Goal: Task Accomplishment & Management: Complete application form

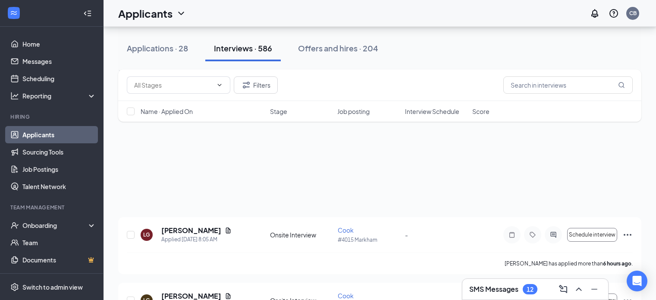
scroll to position [2588, 0]
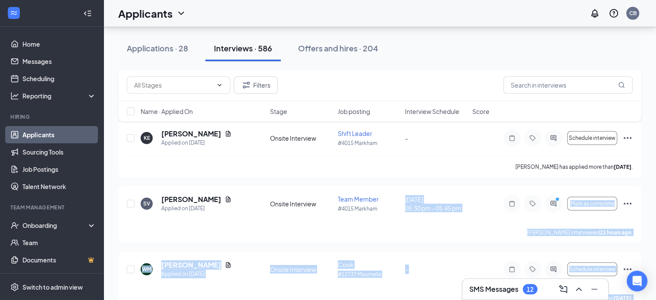
drag, startPoint x: 271, startPoint y: 320, endPoint x: 231, endPoint y: 320, distance: 40.1
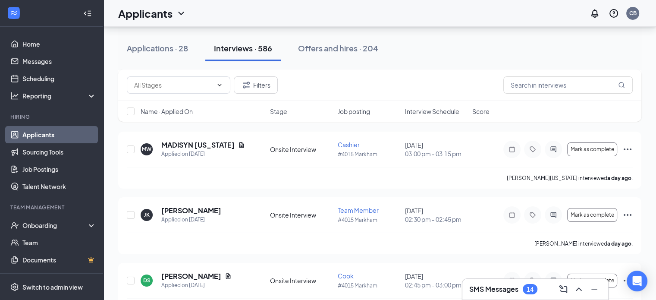
scroll to position [3187, 0]
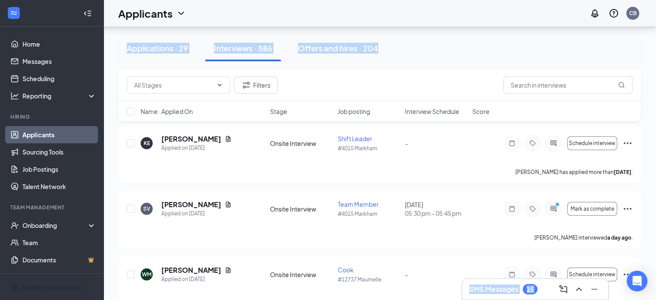
scroll to position [2411, 0]
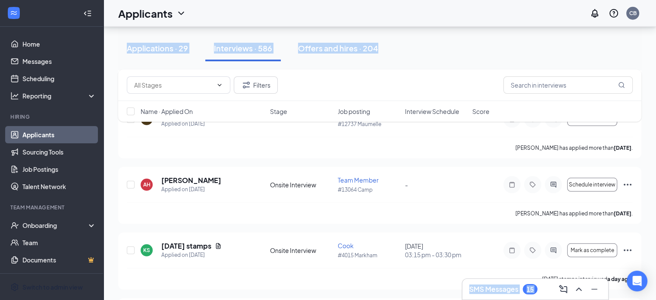
click at [490, 45] on div "Applications · 29 Interviews · 586 Offers and hires · 204" at bounding box center [379, 48] width 523 height 26
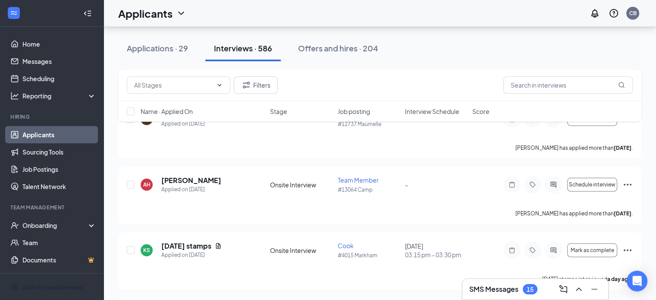
click at [244, 48] on div "Interviews · 586" at bounding box center [243, 48] width 58 height 11
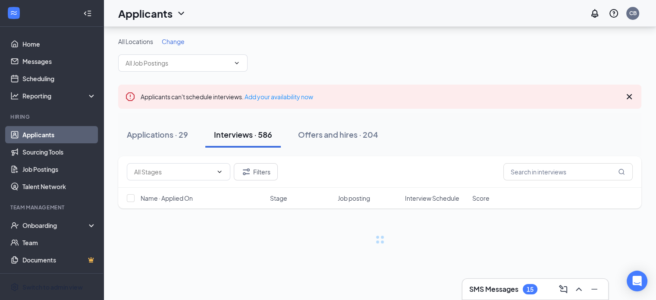
scroll to position [0, 0]
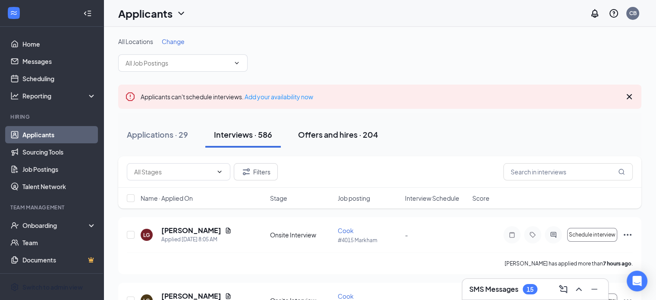
click at [332, 132] on div "Offers and hires · 204" at bounding box center [338, 134] width 80 height 11
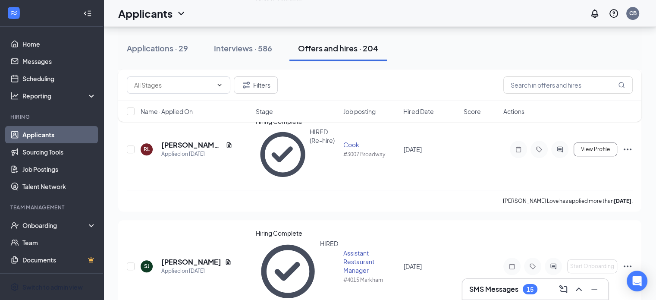
scroll to position [4141, 0]
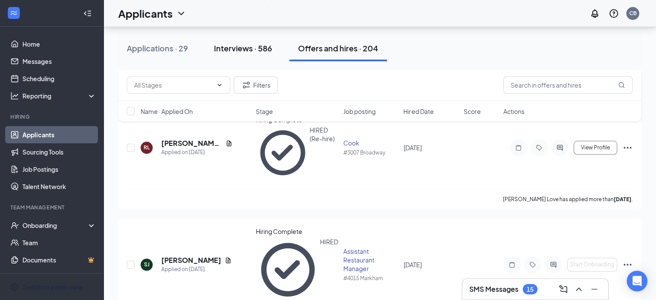
click at [241, 51] on div "Interviews · 586" at bounding box center [243, 48] width 58 height 11
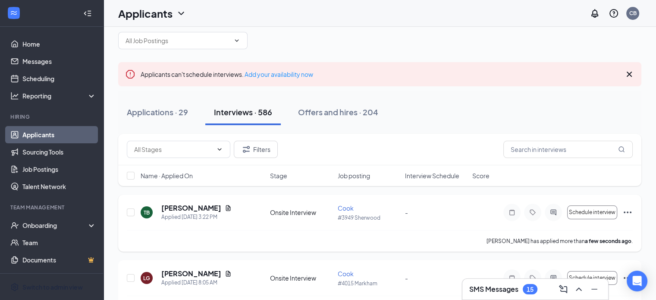
scroll to position [43, 0]
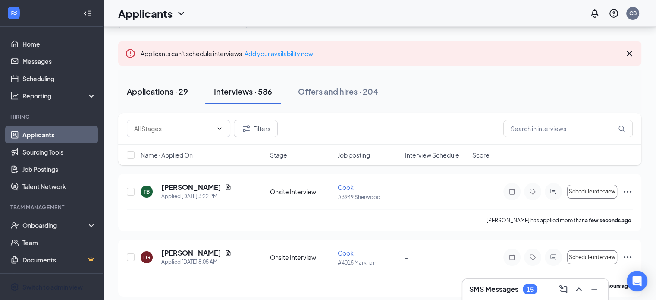
click at [179, 91] on div "Applications · 29" at bounding box center [157, 91] width 61 height 11
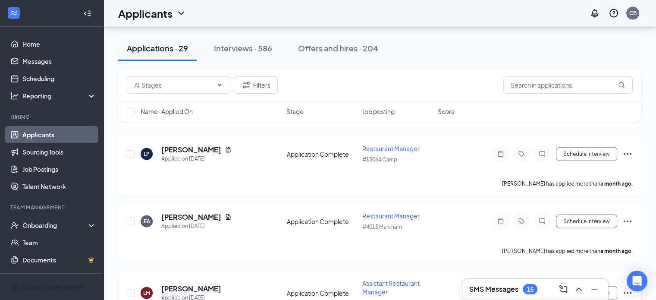
scroll to position [1984, 0]
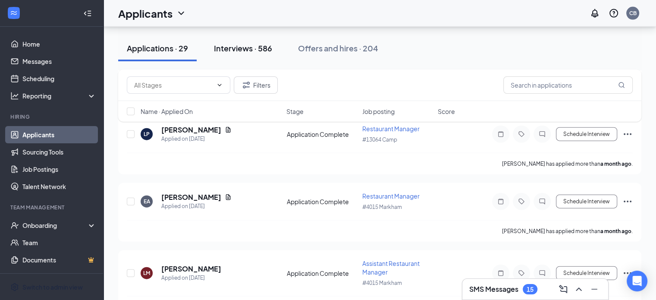
click at [240, 44] on div "Interviews · 586" at bounding box center [243, 48] width 58 height 11
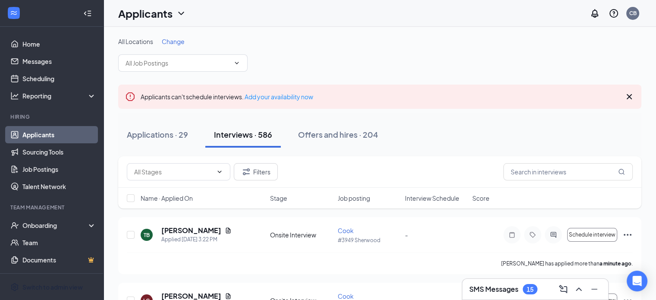
click at [181, 43] on span "Change" at bounding box center [173, 42] width 23 height 8
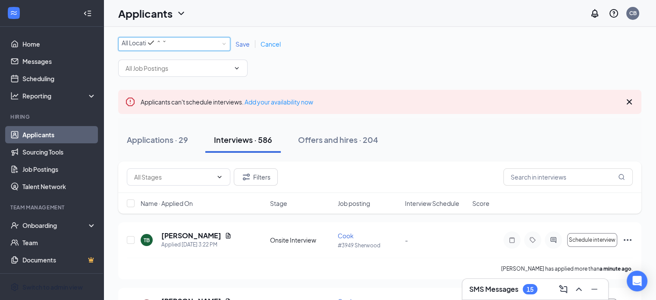
click at [167, 44] on icon "SmallChevronDown" at bounding box center [164, 41] width 5 height 5
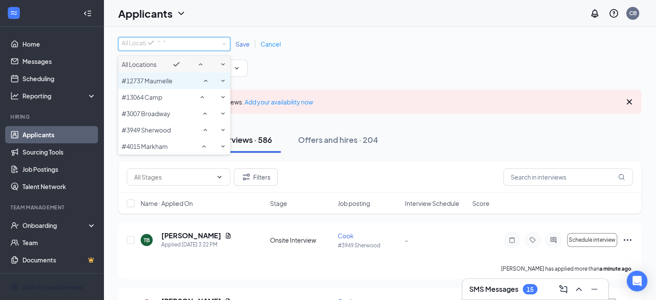
click at [152, 85] on span "#12737 Maumelle" at bounding box center [147, 81] width 51 height 8
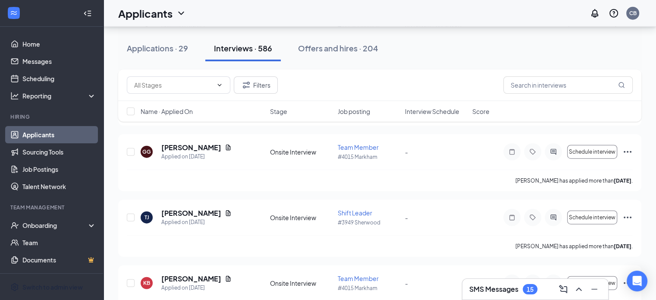
scroll to position [5522, 0]
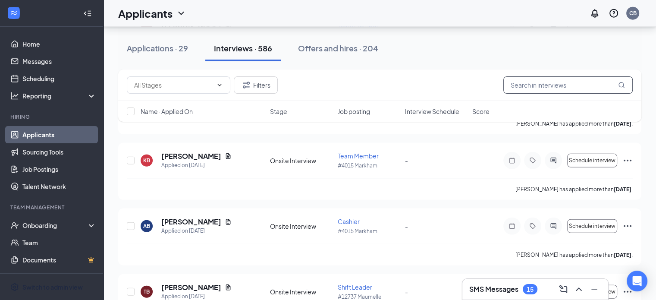
click at [516, 84] on input "text" at bounding box center [567, 84] width 129 height 17
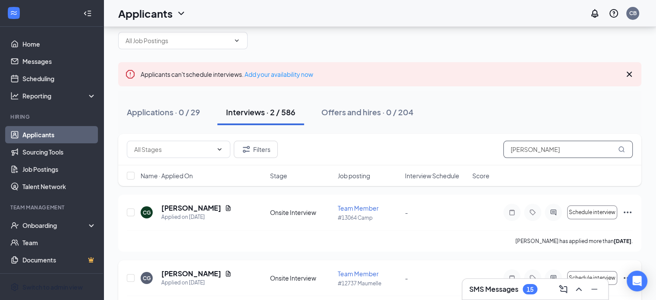
scroll to position [58, 0]
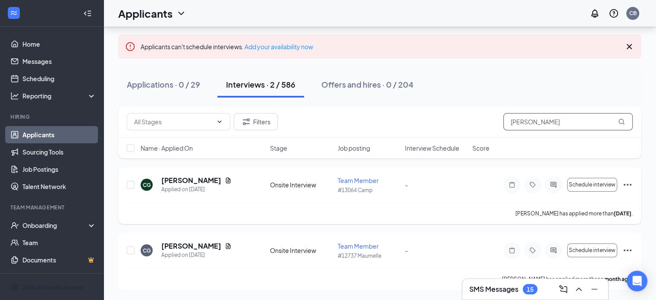
type input "[PERSON_NAME]"
click at [631, 185] on icon "Ellipses" at bounding box center [628, 185] width 8 height 2
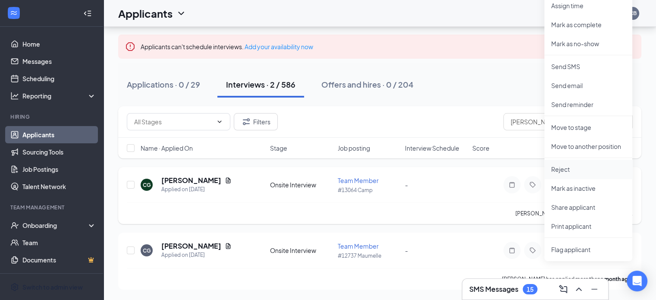
click at [571, 165] on p "Reject" at bounding box center [588, 169] width 74 height 9
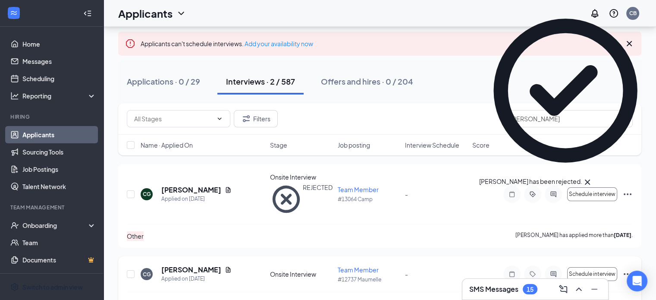
scroll to position [63, 0]
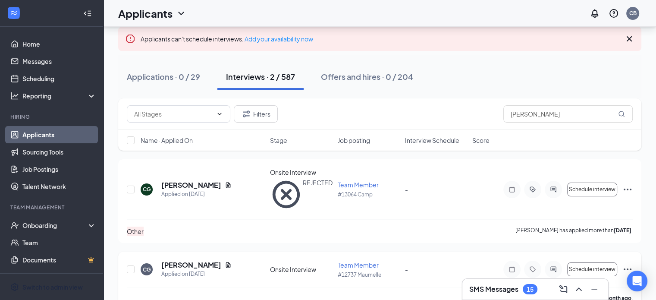
click at [629, 264] on icon "Ellipses" at bounding box center [628, 269] width 10 height 10
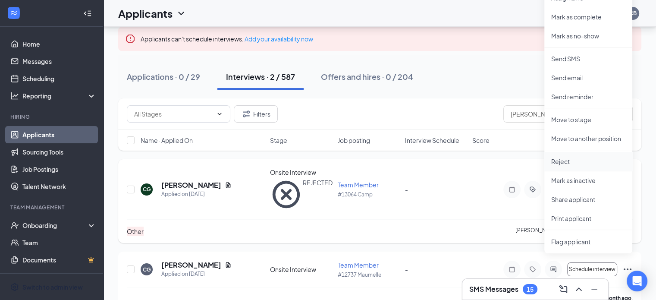
click at [567, 162] on p "Reject" at bounding box center [588, 161] width 74 height 9
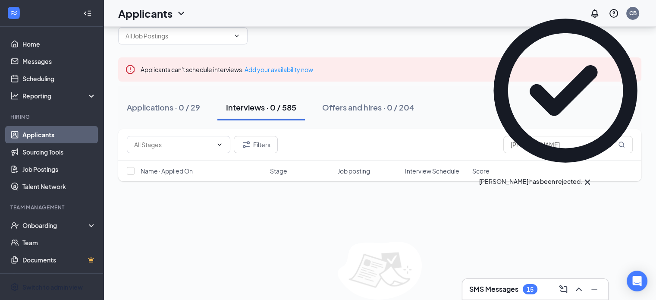
scroll to position [0, 0]
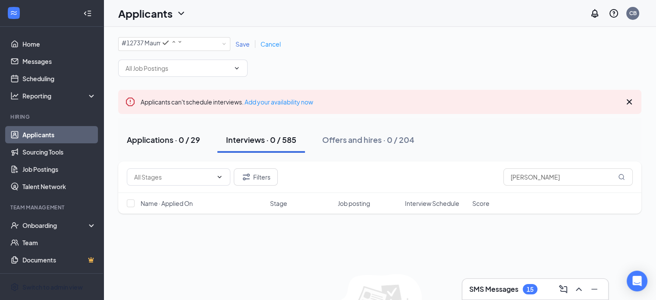
click at [184, 145] on div "Applications · 0 / 29" at bounding box center [163, 139] width 73 height 11
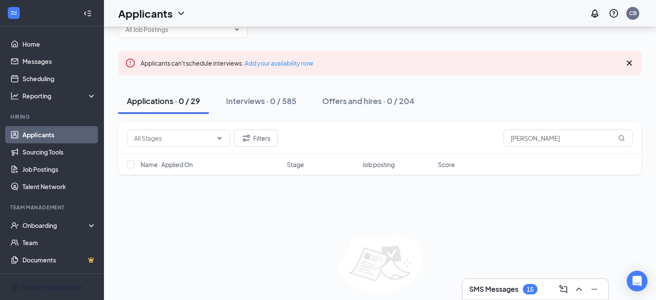
scroll to position [71, 0]
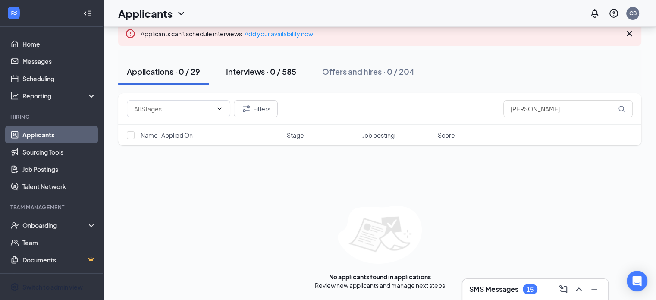
click at [277, 70] on div "Interviews · 0 / 585" at bounding box center [261, 71] width 70 height 11
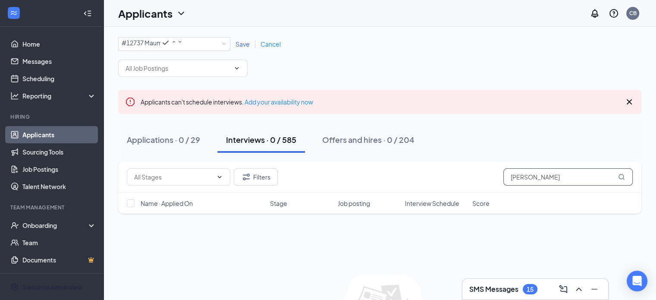
click at [550, 177] on input "[PERSON_NAME]" at bounding box center [567, 176] width 129 height 17
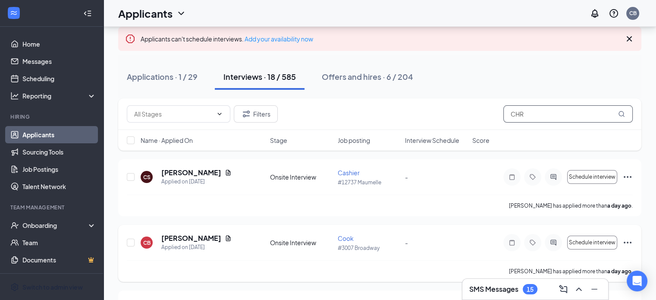
scroll to position [86, 0]
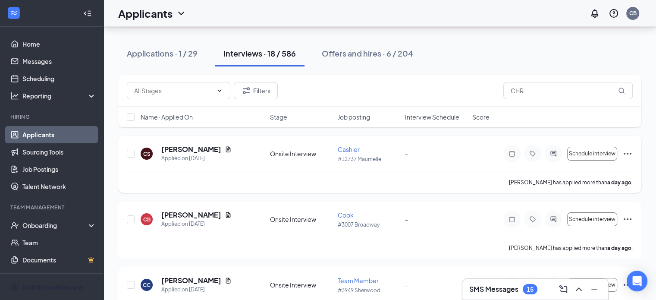
click at [628, 156] on icon "Ellipses" at bounding box center [628, 153] width 10 height 10
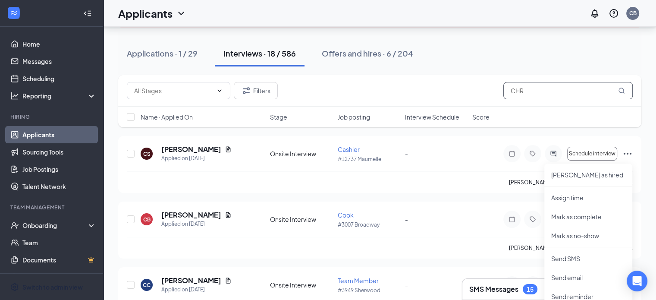
click at [547, 93] on input "CHR" at bounding box center [567, 90] width 129 height 17
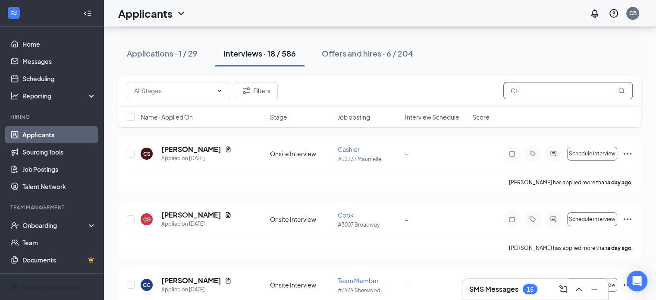
type input "C"
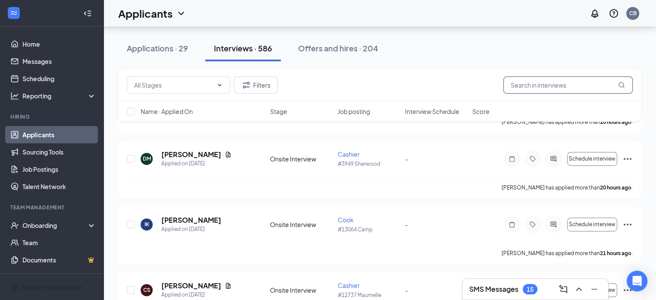
scroll to position [518, 0]
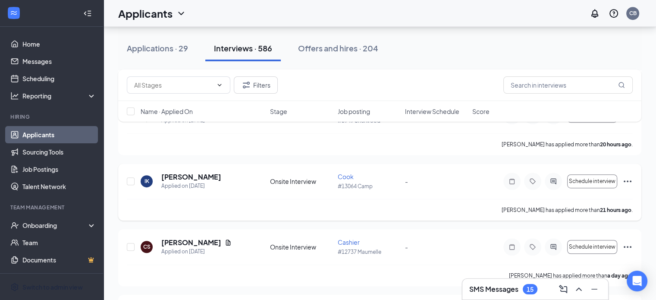
click at [626, 184] on icon "Ellipses" at bounding box center [628, 181] width 10 height 10
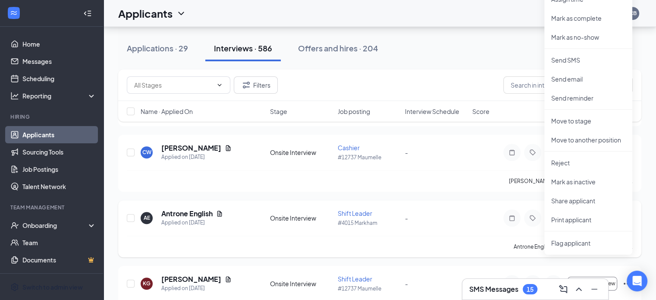
scroll to position [690, 0]
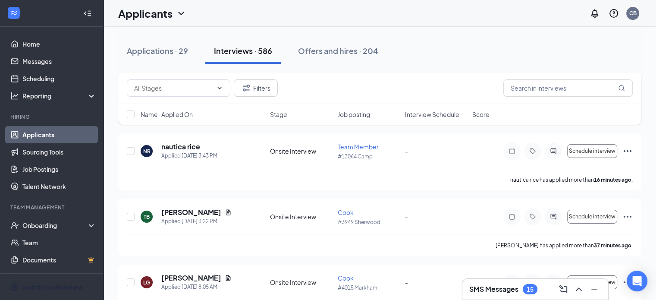
scroll to position [0, 0]
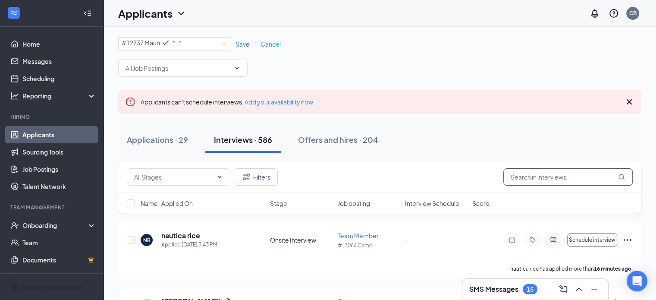
click at [516, 171] on input "text" at bounding box center [567, 176] width 129 height 17
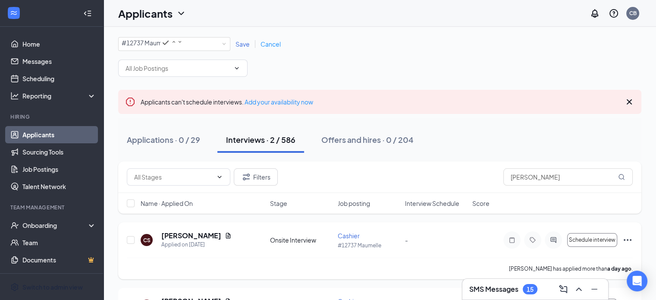
click at [629, 244] on icon "Ellipses" at bounding box center [628, 240] width 10 height 10
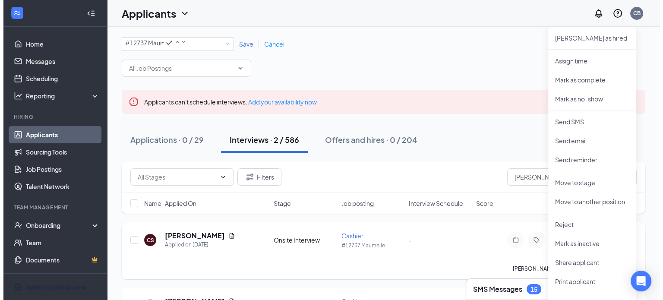
scroll to position [58, 0]
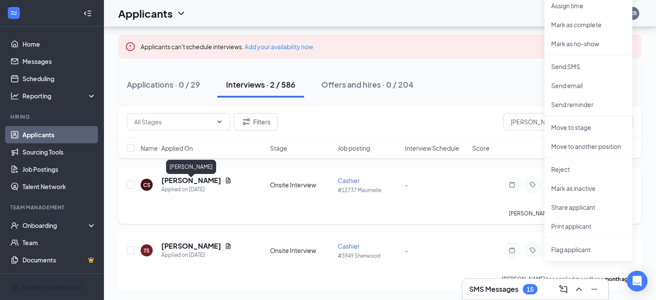
click at [210, 180] on h5 "[PERSON_NAME]" at bounding box center [191, 180] width 60 height 9
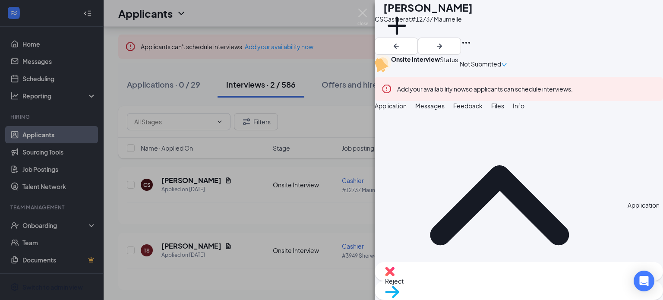
scroll to position [22, 0]
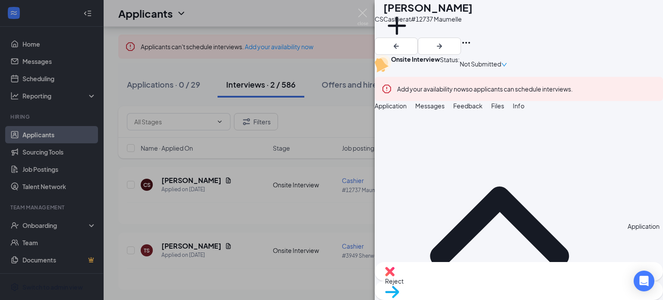
click at [444, 110] on span "Messages" at bounding box center [429, 106] width 29 height 8
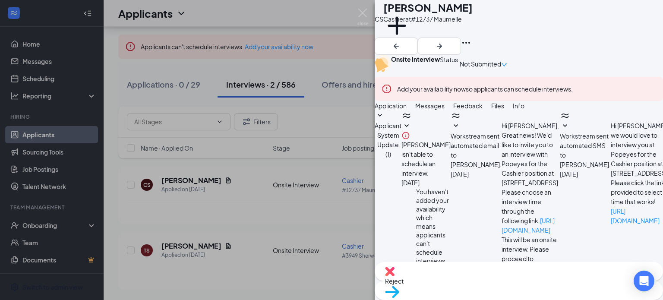
scroll to position [275, 0]
click at [406, 110] on span "Application" at bounding box center [390, 106] width 32 height 8
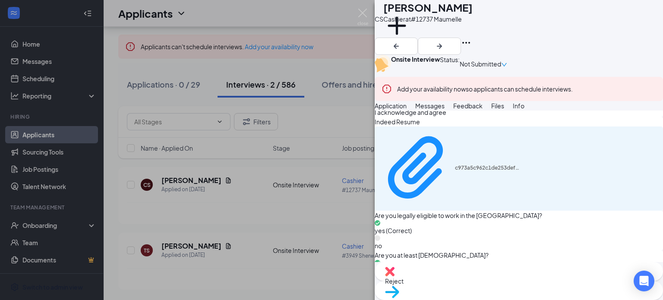
scroll to position [755, 0]
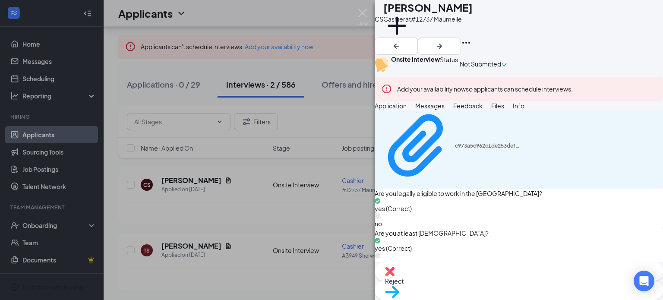
click at [524, 110] on span "Info" at bounding box center [518, 106] width 12 height 8
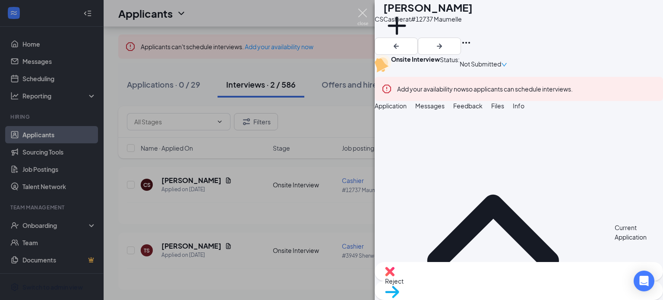
click at [362, 19] on img at bounding box center [362, 17] width 11 height 17
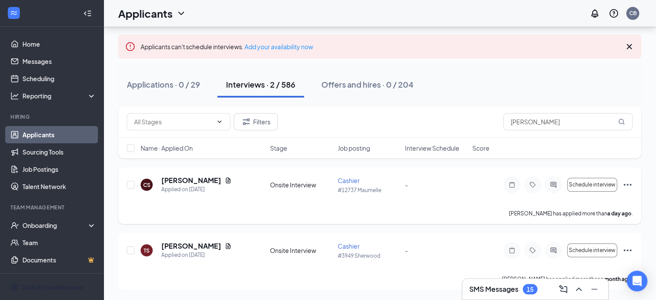
click at [628, 184] on icon "Ellipses" at bounding box center [628, 184] width 10 height 10
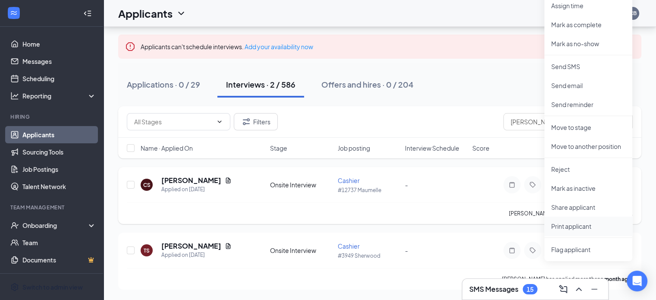
click at [596, 222] on p "Print applicant" at bounding box center [588, 226] width 74 height 9
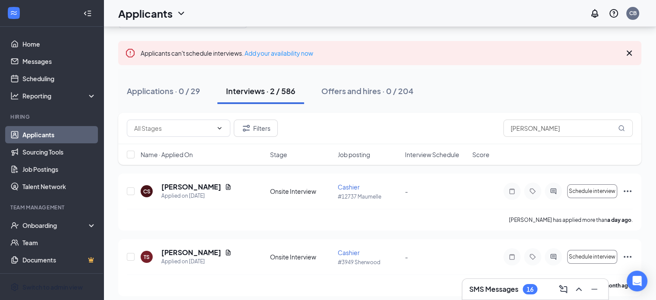
scroll to position [58, 0]
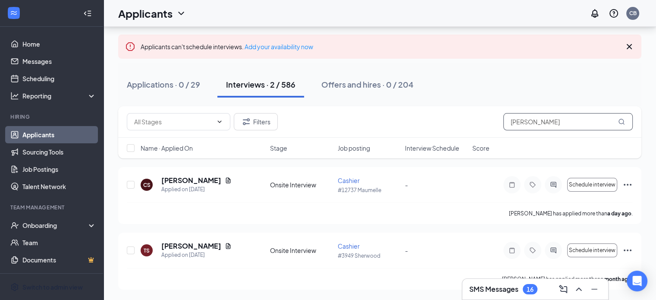
click at [566, 124] on input "[PERSON_NAME]" at bounding box center [567, 121] width 129 height 17
type input "S"
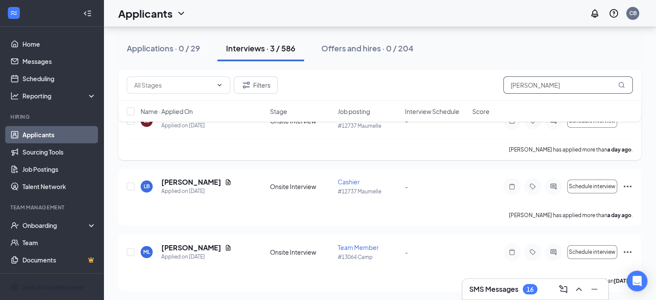
scroll to position [123, 0]
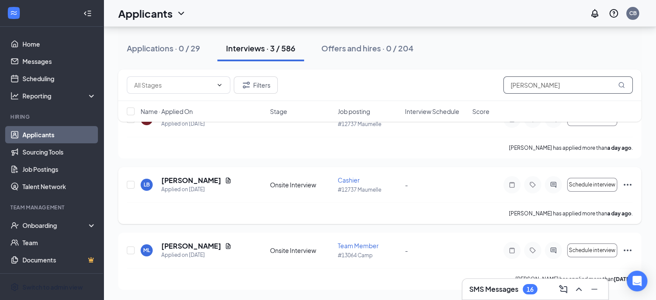
type input "[PERSON_NAME]"
click at [626, 186] on icon "Ellipses" at bounding box center [628, 184] width 10 height 10
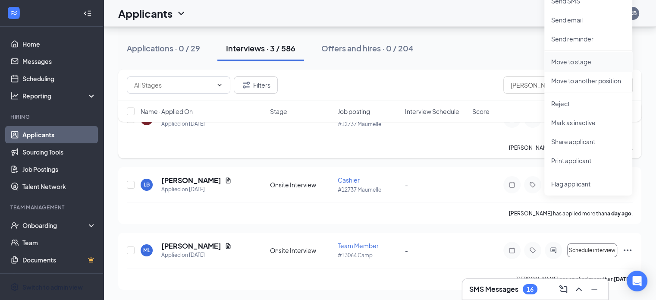
click at [566, 60] on p "Move to stage" at bounding box center [588, 61] width 74 height 9
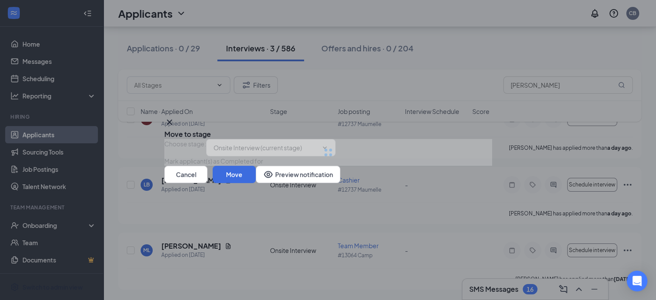
type input "Hiring Complete (final stage)"
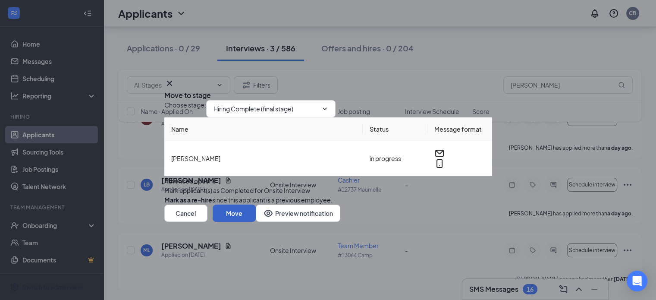
click at [256, 222] on button "Move" at bounding box center [234, 212] width 43 height 17
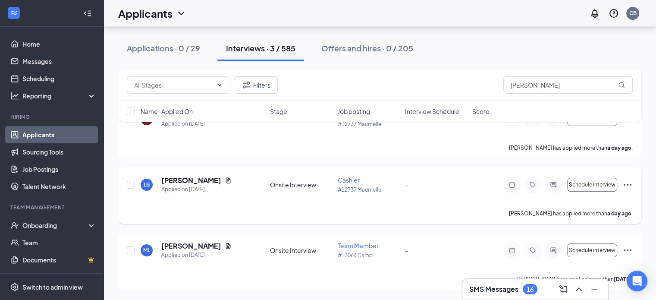
scroll to position [58, 0]
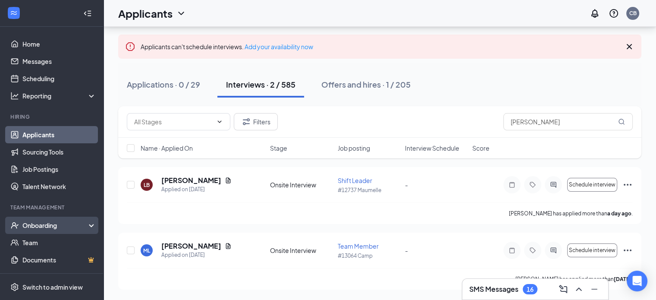
click at [69, 226] on div "Onboarding" at bounding box center [55, 225] width 66 height 9
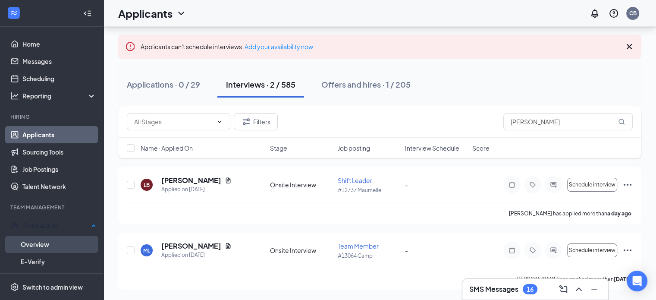
click at [35, 245] on link "Overview" at bounding box center [58, 244] width 75 height 17
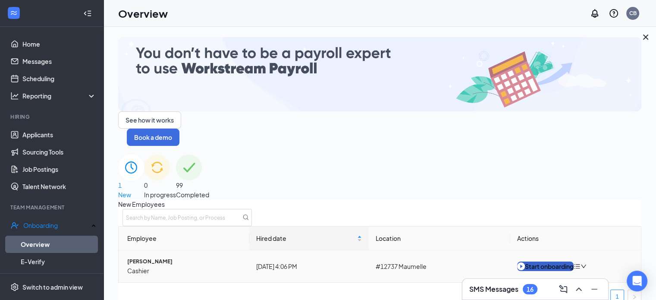
click at [531, 261] on div "Start onboarding" at bounding box center [545, 265] width 57 height 9
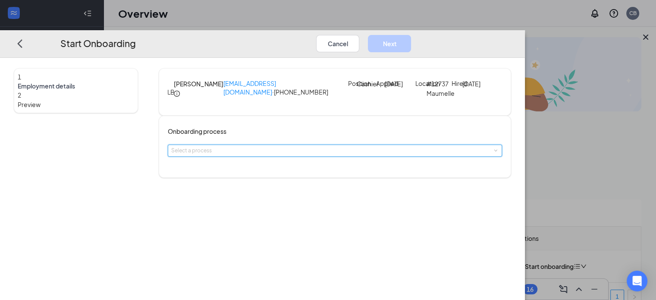
click at [345, 157] on div "Select a process" at bounding box center [335, 151] width 334 height 12
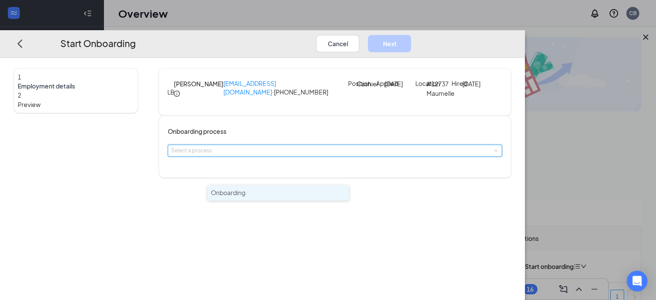
click at [306, 191] on li "Onboarding" at bounding box center [278, 193] width 141 height 16
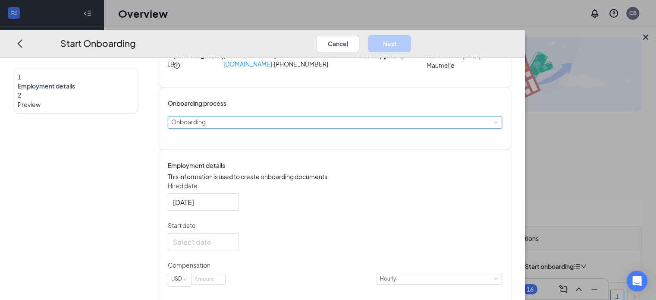
scroll to position [43, 0]
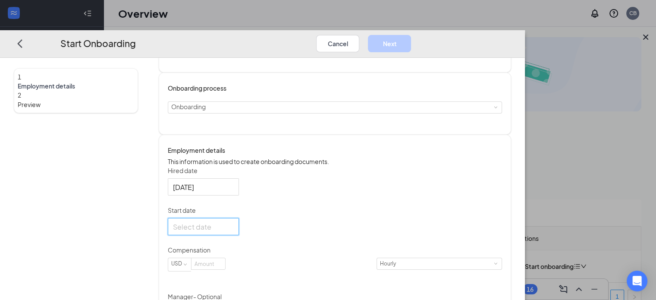
click at [232, 232] on input "Start date" at bounding box center [202, 226] width 59 height 11
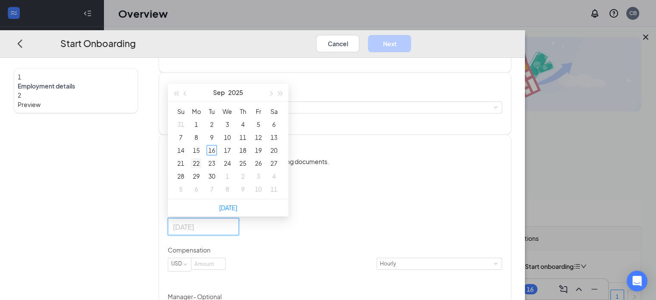
type input "[DATE]"
click at [201, 168] on div "22" at bounding box center [196, 163] width 10 height 10
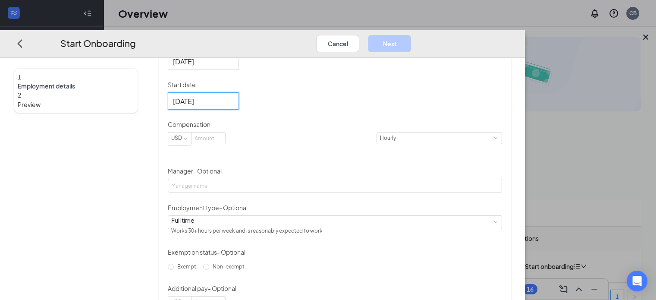
scroll to position [173, 0]
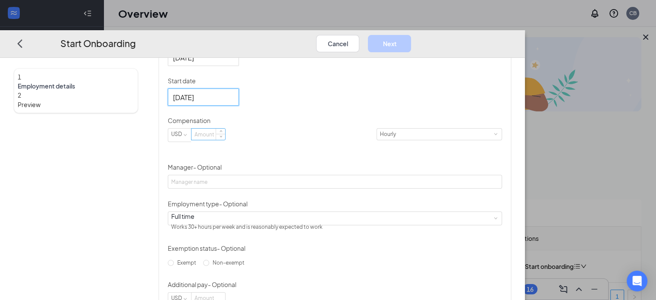
click at [225, 140] on input at bounding box center [209, 134] width 34 height 11
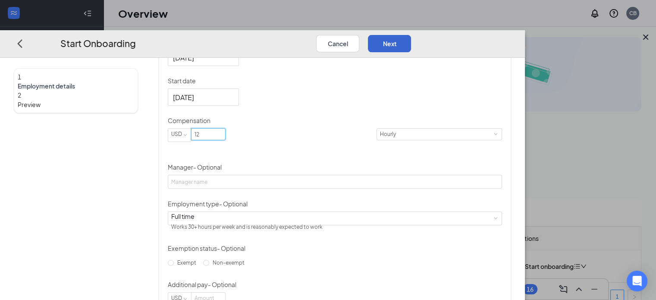
type input "12"
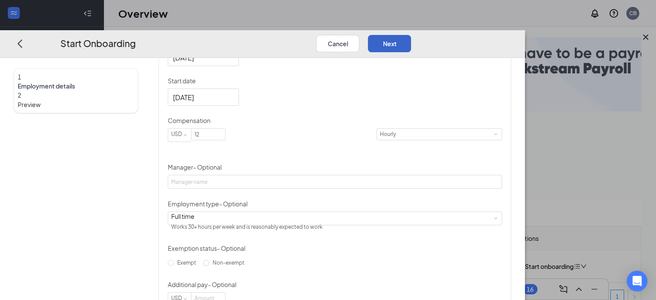
click at [411, 35] on button "Next" at bounding box center [389, 43] width 43 height 17
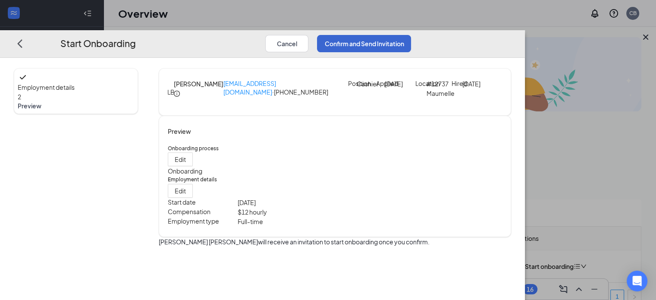
scroll to position [0, 0]
drag, startPoint x: 597, startPoint y: 25, endPoint x: 607, endPoint y: 8, distance: 19.2
click at [411, 35] on button "Confirm and Send Invitation" at bounding box center [364, 43] width 94 height 17
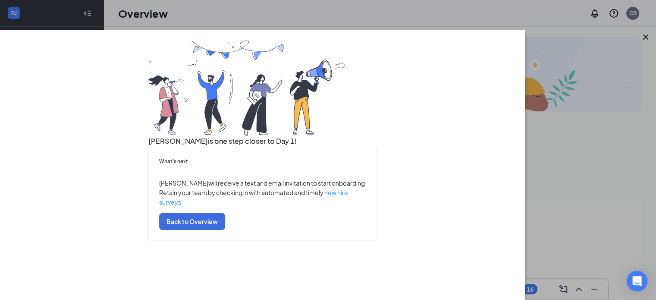
drag, startPoint x: 16, startPoint y: 3, endPoint x: 188, endPoint y: 124, distance: 210.3
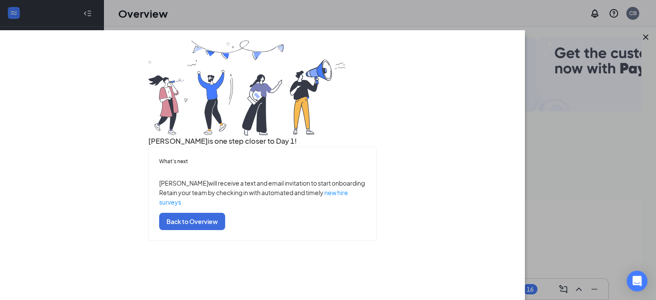
click at [188, 124] on div "[PERSON_NAME] is one step closer to Day 1!" at bounding box center [262, 94] width 228 height 106
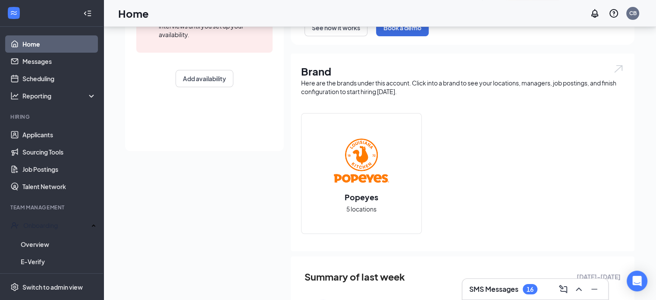
scroll to position [144, 0]
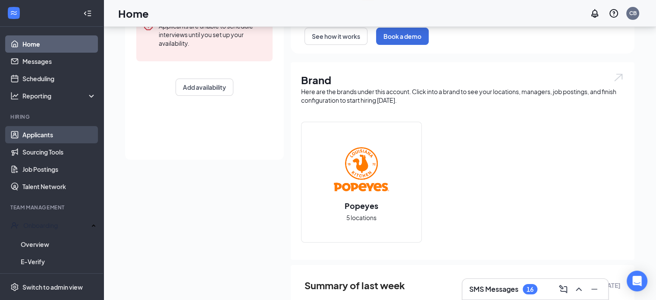
click at [34, 132] on link "Applicants" at bounding box center [59, 134] width 74 height 17
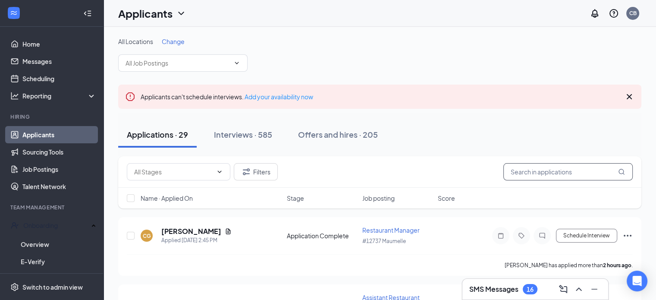
click at [531, 172] on input "text" at bounding box center [567, 171] width 129 height 17
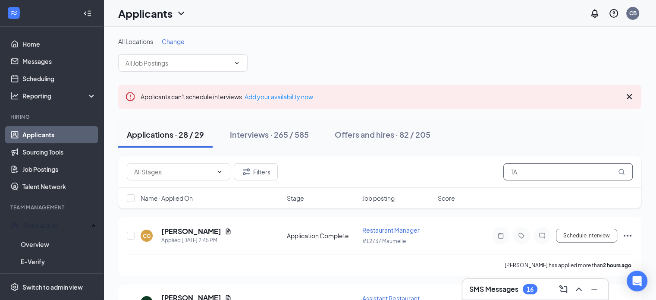
click at [535, 173] on input "TA" at bounding box center [567, 171] width 129 height 17
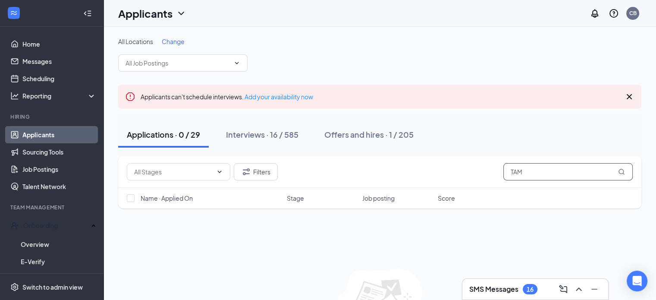
click at [522, 176] on input "TAM" at bounding box center [567, 171] width 129 height 17
type input "TAMARCO"
click at [275, 138] on div "Interviews · 2 / 585" at bounding box center [260, 134] width 69 height 11
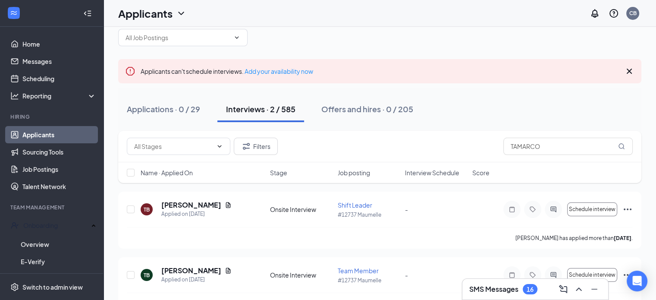
scroll to position [50, 0]
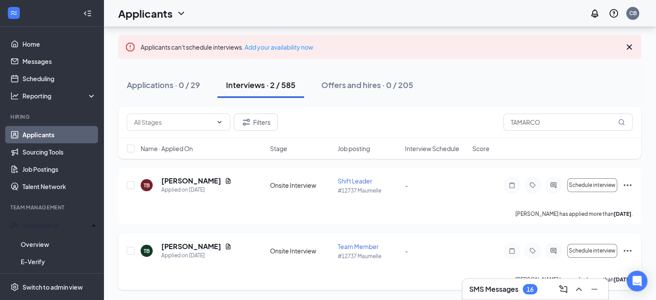
click at [625, 249] on icon "Ellipses" at bounding box center [628, 250] width 10 height 10
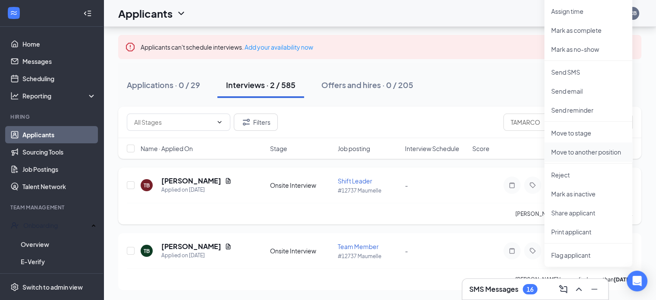
click at [590, 151] on p "Move to another position" at bounding box center [588, 152] width 74 height 9
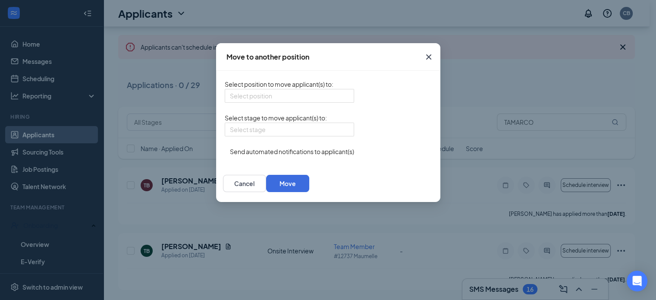
click at [553, 165] on div "Move to another position Select position to move applicant(s) to : Select posit…" at bounding box center [328, 150] width 656 height 300
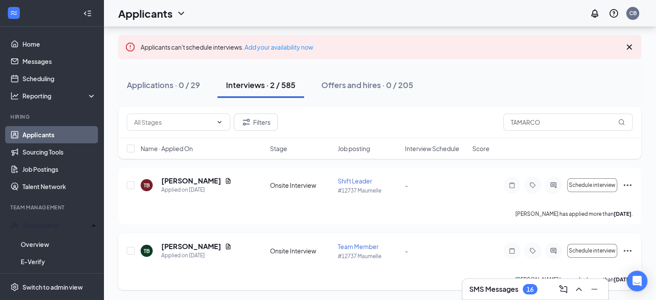
click at [629, 250] on icon "Ellipses" at bounding box center [628, 250] width 10 height 10
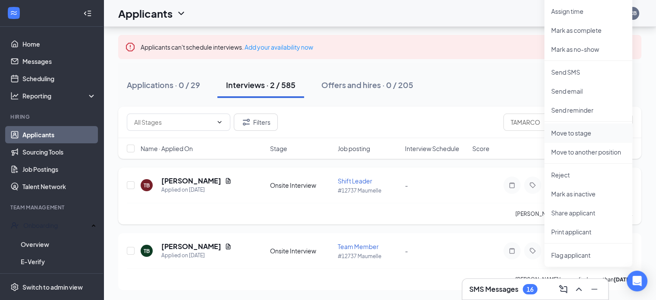
click at [576, 134] on p "Move to stage" at bounding box center [588, 133] width 74 height 9
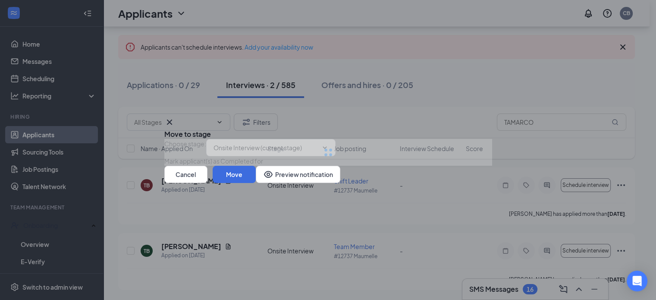
type input "Hiring Complete (final stage)"
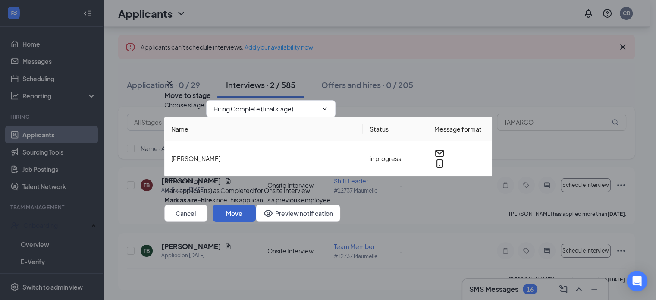
click at [256, 222] on button "Move" at bounding box center [234, 212] width 43 height 17
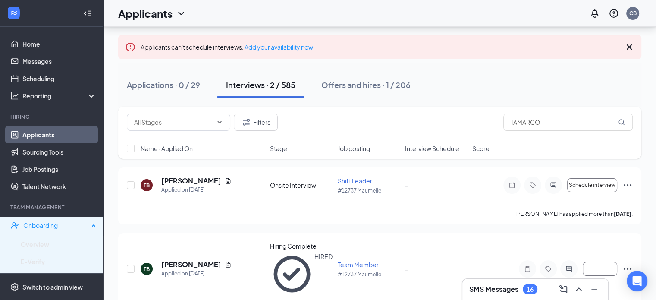
click at [33, 230] on div "Onboarding" at bounding box center [52, 225] width 104 height 17
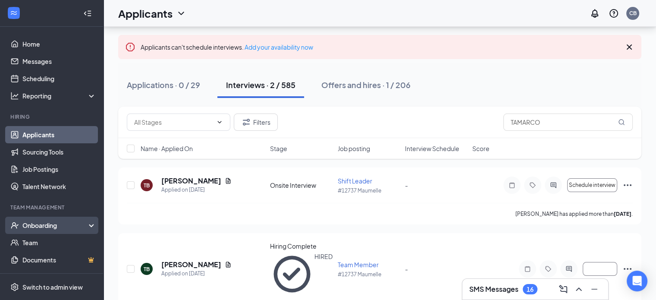
click at [74, 229] on div "Onboarding" at bounding box center [55, 225] width 66 height 9
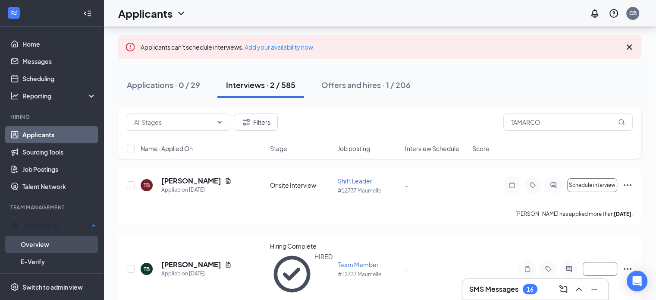
click at [41, 247] on link "Overview" at bounding box center [58, 244] width 75 height 17
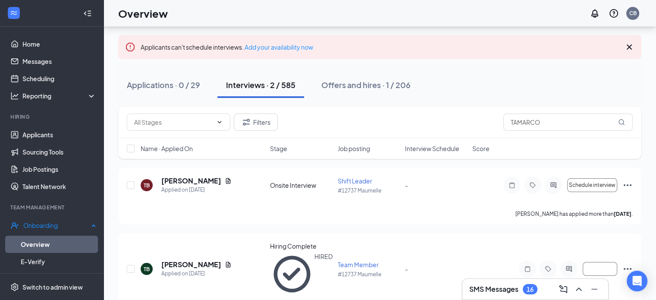
scroll to position [39, 0]
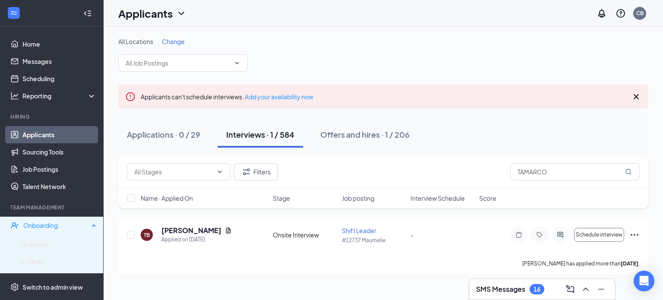
click at [82, 223] on div "Onboarding" at bounding box center [56, 225] width 66 height 9
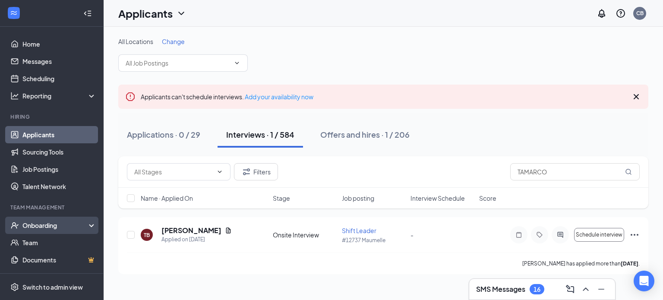
click at [44, 225] on div "Onboarding" at bounding box center [55, 225] width 66 height 9
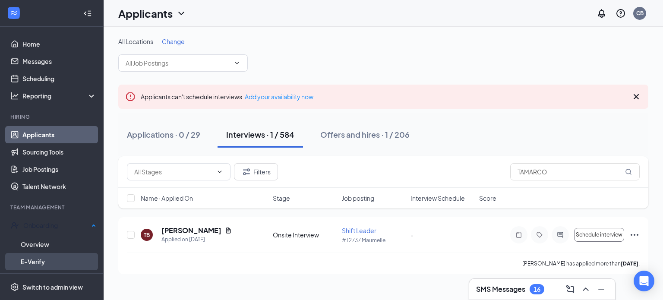
click at [37, 257] on link "E-Verify" at bounding box center [58, 261] width 75 height 17
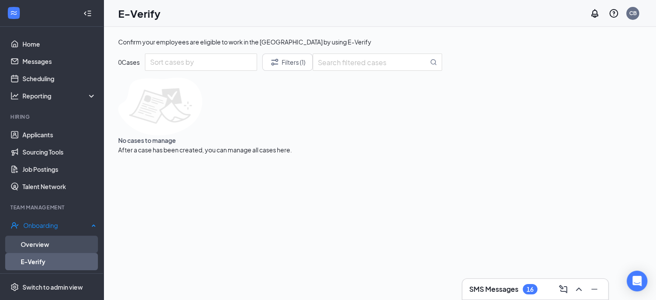
click at [52, 241] on link "Overview" at bounding box center [58, 244] width 75 height 17
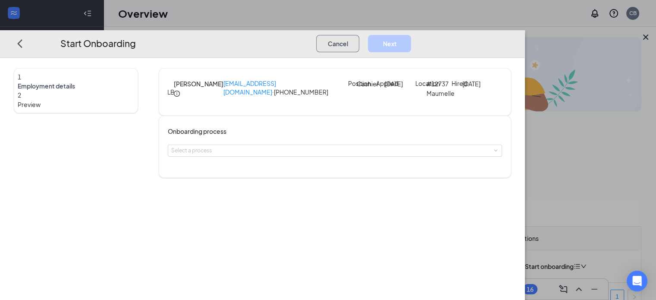
click at [359, 35] on button "Cancel" at bounding box center [337, 43] width 43 height 17
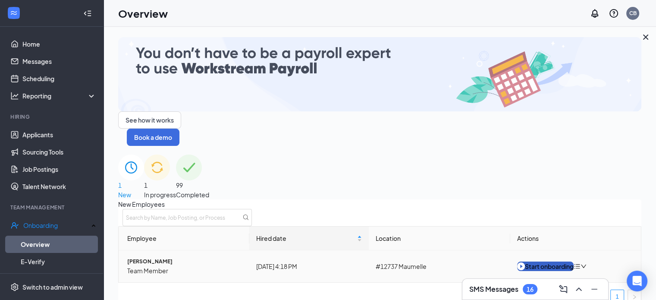
click at [542, 261] on div "Start onboarding" at bounding box center [545, 265] width 57 height 9
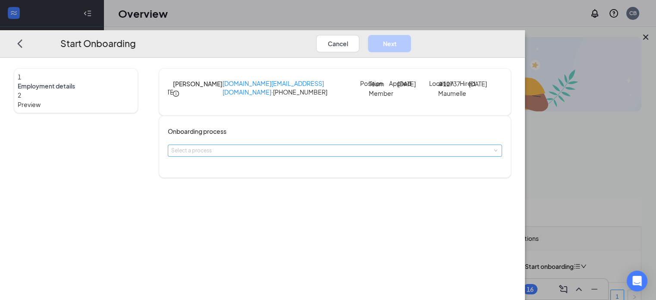
click at [321, 155] on div "Select a process" at bounding box center [333, 150] width 324 height 9
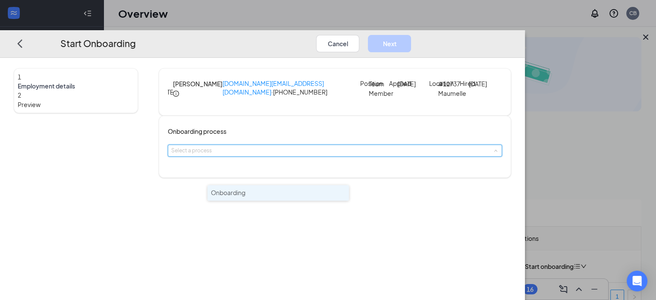
click at [282, 196] on li "Onboarding" at bounding box center [278, 193] width 141 height 16
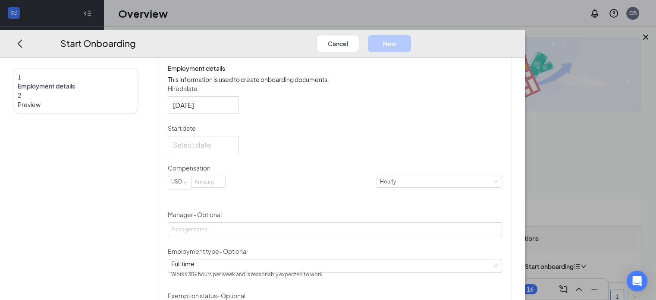
scroll to position [129, 0]
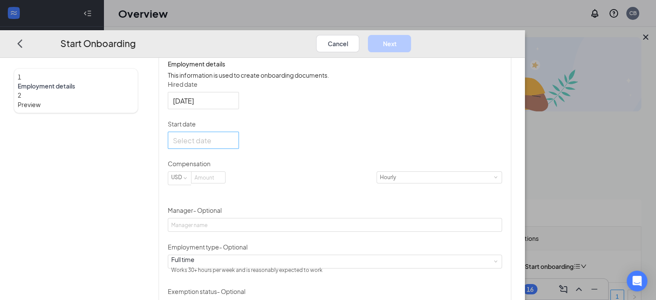
click at [231, 145] on input "Start date" at bounding box center [202, 140] width 59 height 11
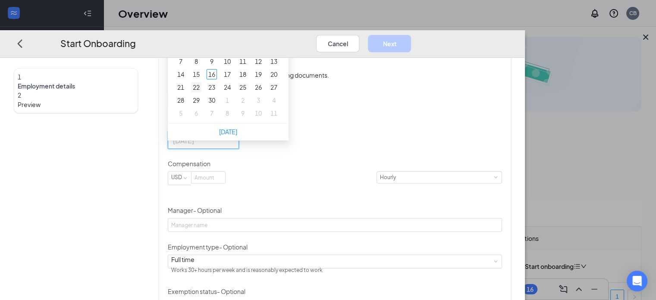
type input "[DATE]"
click at [204, 94] on td "22" at bounding box center [197, 87] width 16 height 13
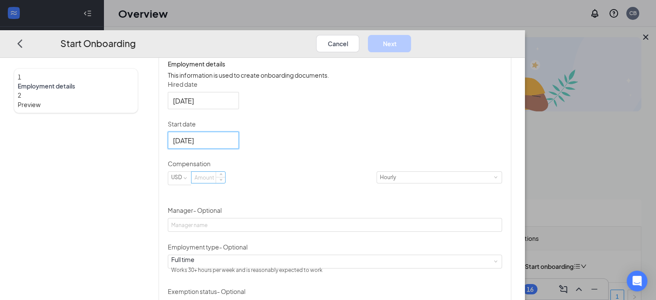
click at [225, 183] on input at bounding box center [209, 177] width 34 height 11
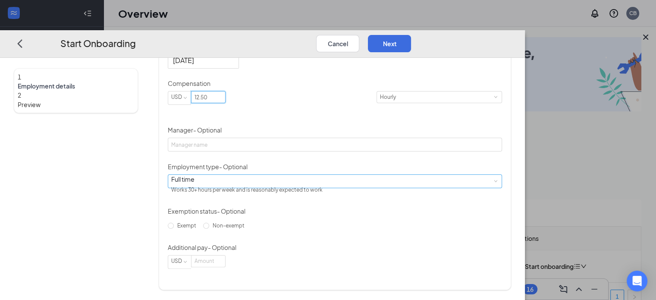
scroll to position [245, 0]
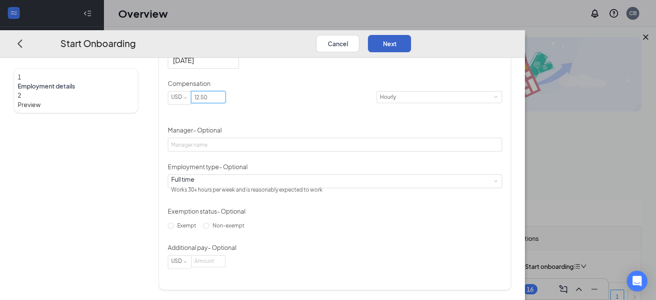
type input "12.5"
click at [411, 35] on button "Next" at bounding box center [389, 43] width 43 height 17
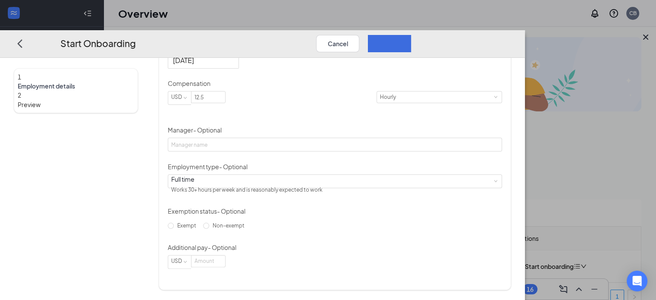
scroll to position [0, 0]
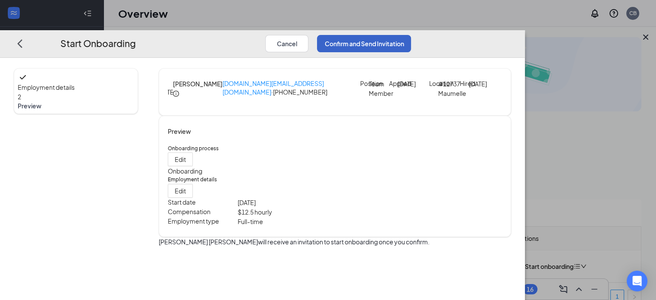
click at [411, 35] on button "Confirm and Send Invitation" at bounding box center [364, 43] width 94 height 17
